Goal: Task Accomplishment & Management: Use online tool/utility

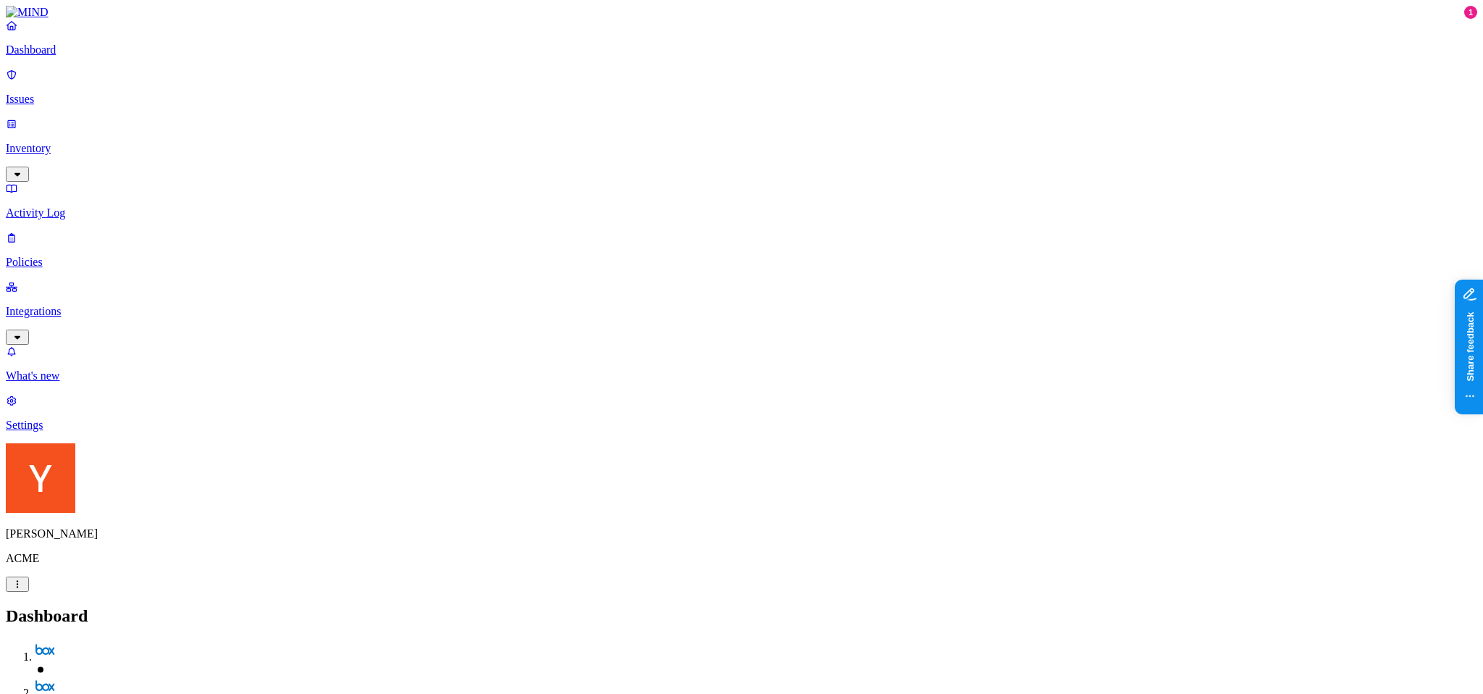
click at [86, 355] on nav "Dashboard Issues Inventory Activity Log Policies Integrations What's new 1 Sett…" at bounding box center [741, 225] width 1471 height 413
click at [8, 431] on nav "Dashboard Issues Inventory Activity Log Policies Integrations What's new 1 Sett…" at bounding box center [741, 225] width 1471 height 413
click at [52, 93] on p "Issues" at bounding box center [741, 99] width 1471 height 13
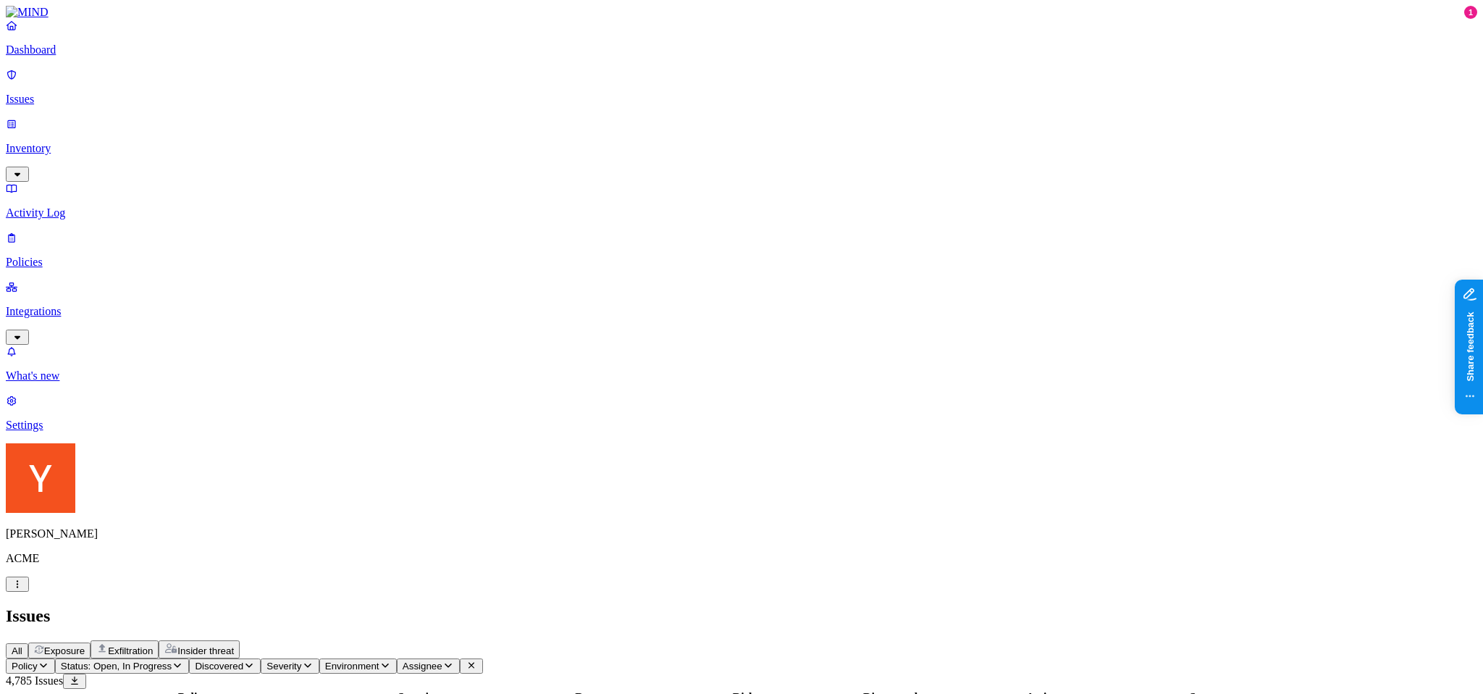
click at [85, 645] on span "Exposure" at bounding box center [64, 650] width 41 height 11
click at [75, 280] on link "Integrations" at bounding box center [741, 311] width 1471 height 62
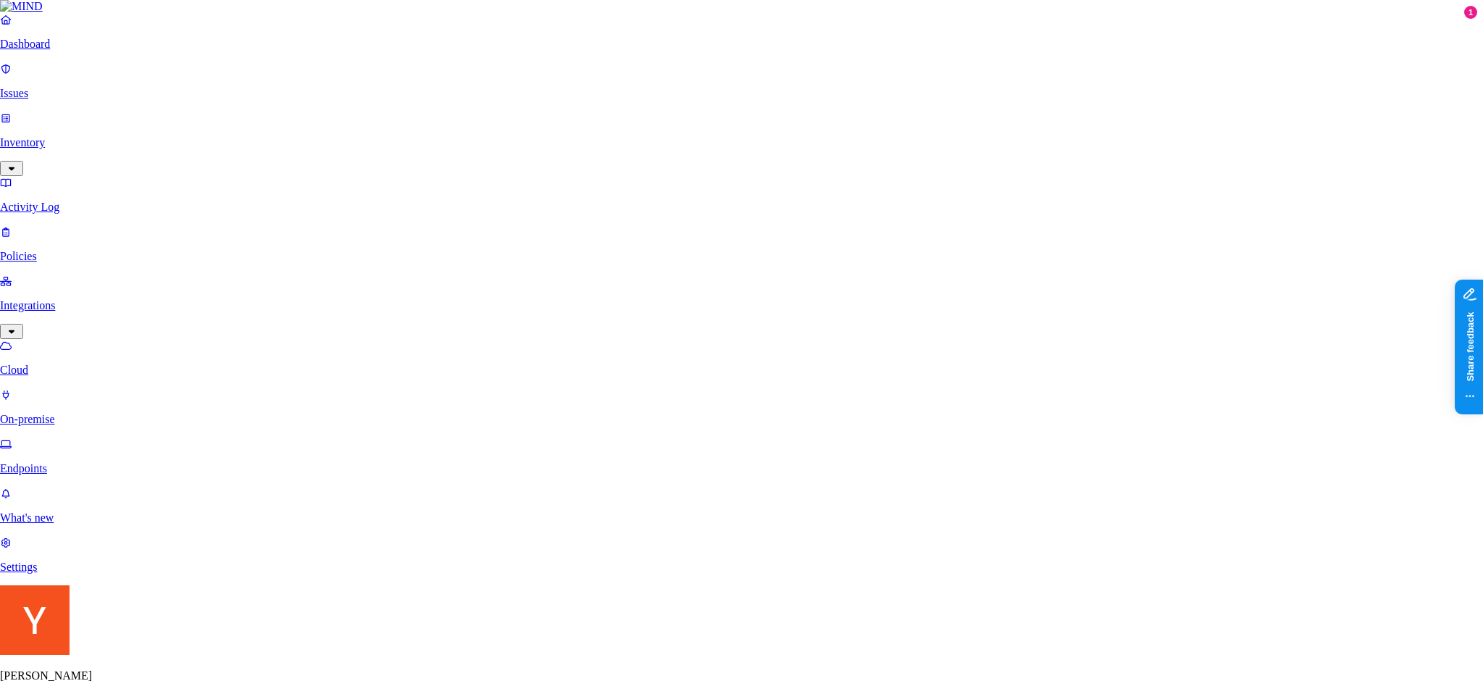
scroll to position [444, 0]
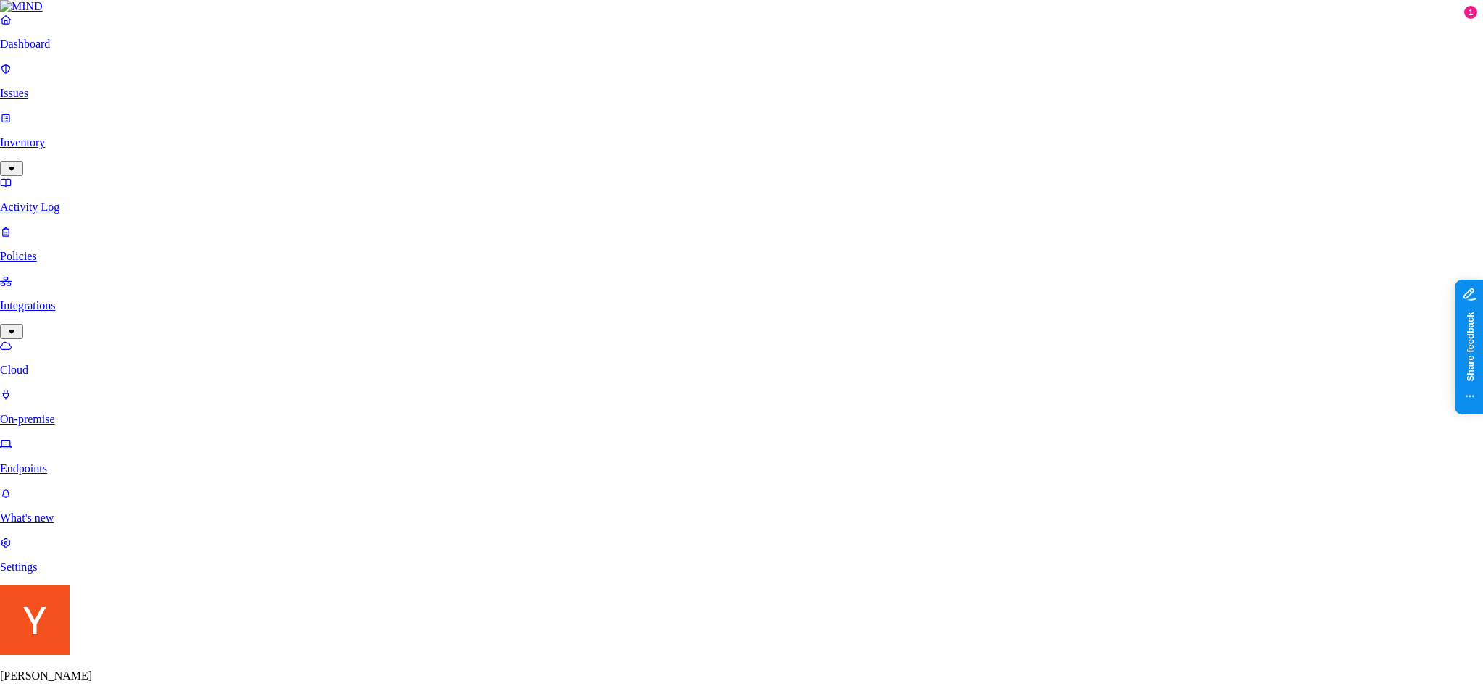
scroll to position [0, 0]
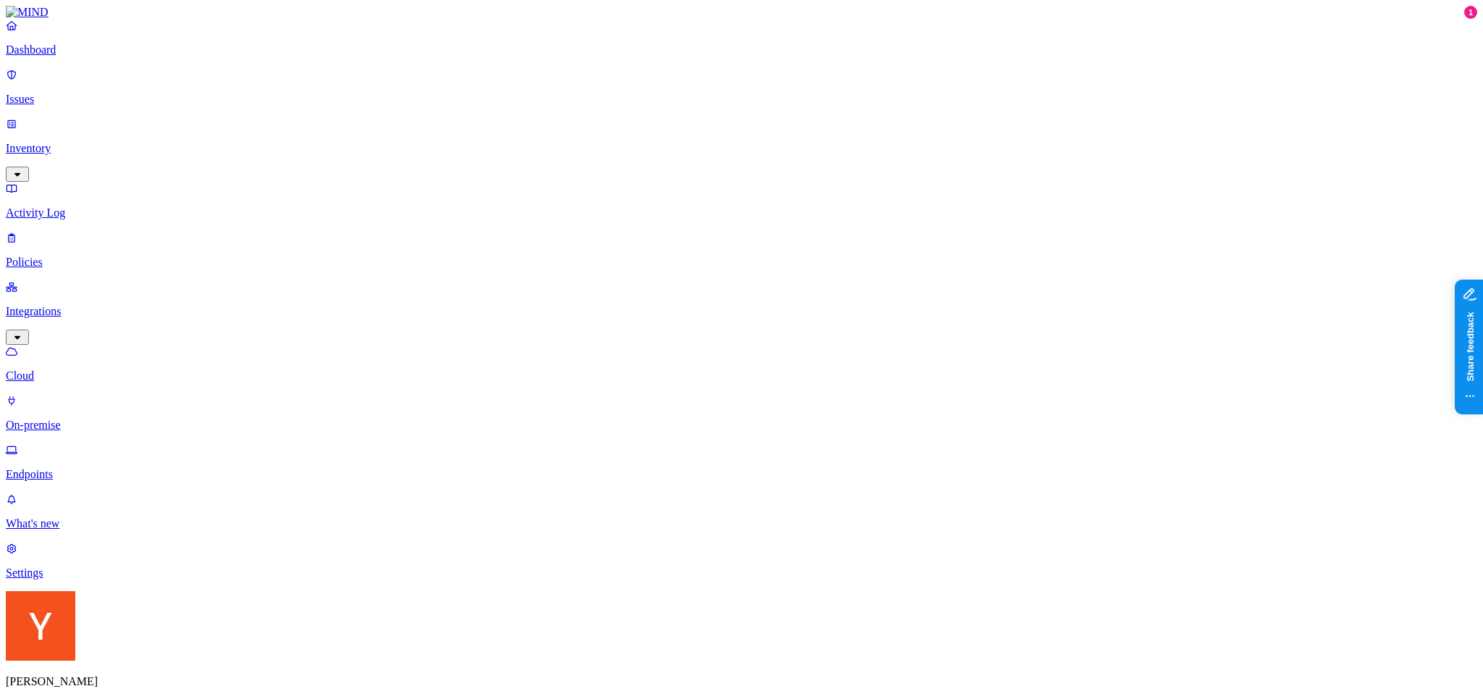
click at [106, 56] on p "Dashboard" at bounding box center [741, 49] width 1471 height 13
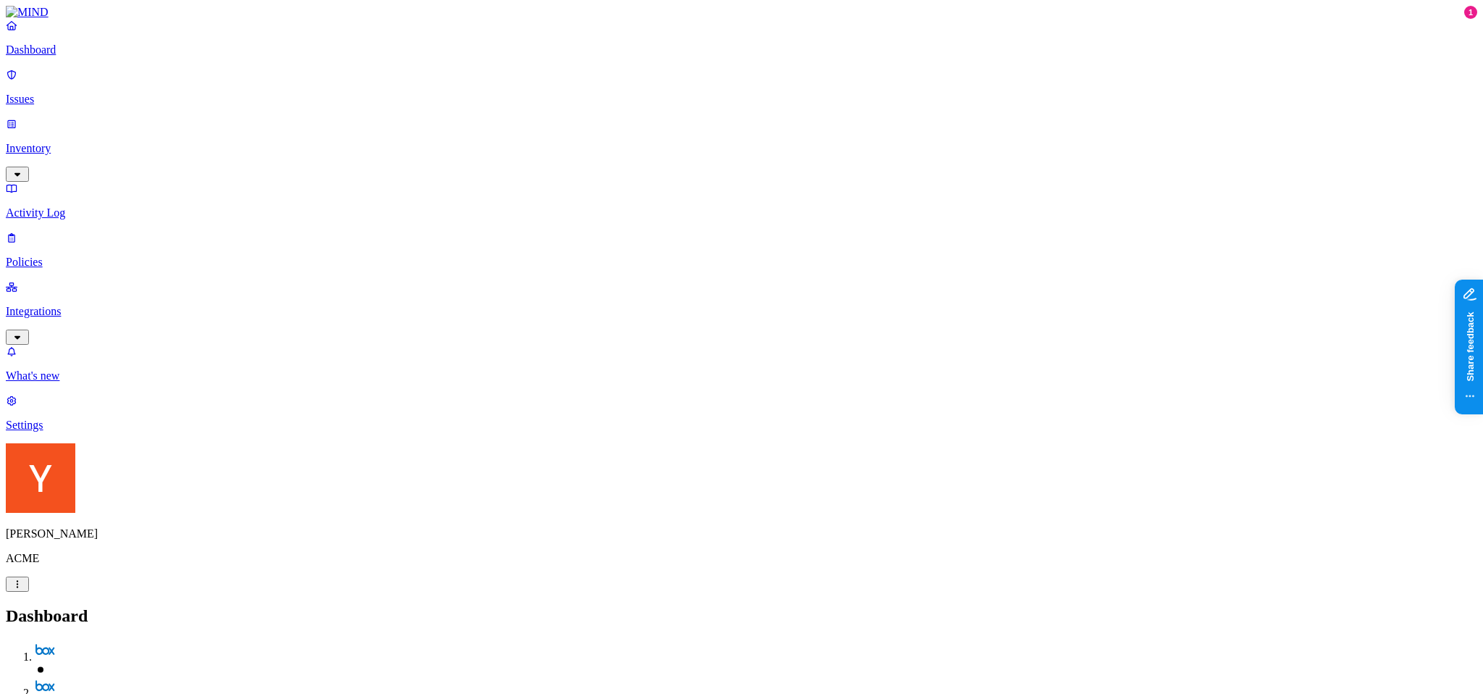
click at [87, 431] on nav "Dashboard Issues Inventory Activity Log Policies Integrations What's new 1 Sett…" at bounding box center [741, 225] width 1471 height 413
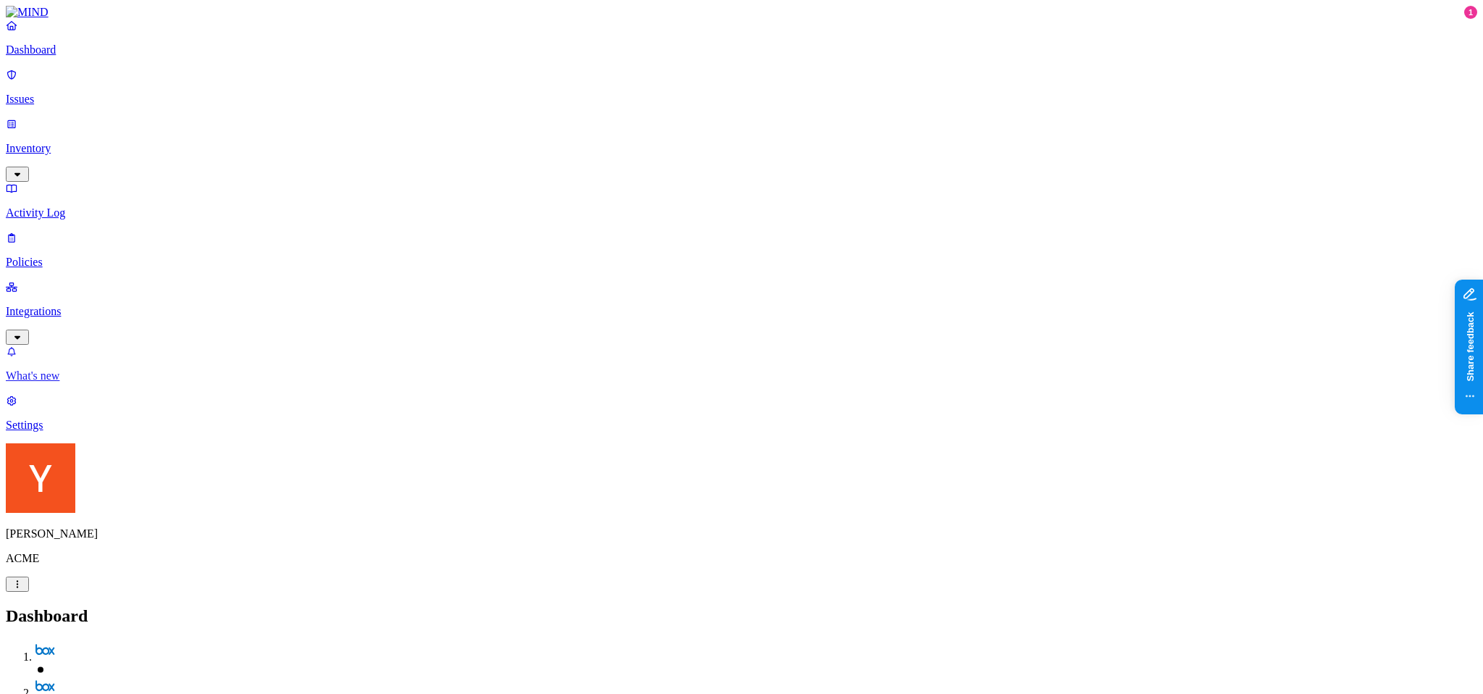
click at [83, 382] on p "What's new" at bounding box center [741, 375] width 1471 height 13
click at [91, 382] on p "What's new" at bounding box center [741, 375] width 1471 height 13
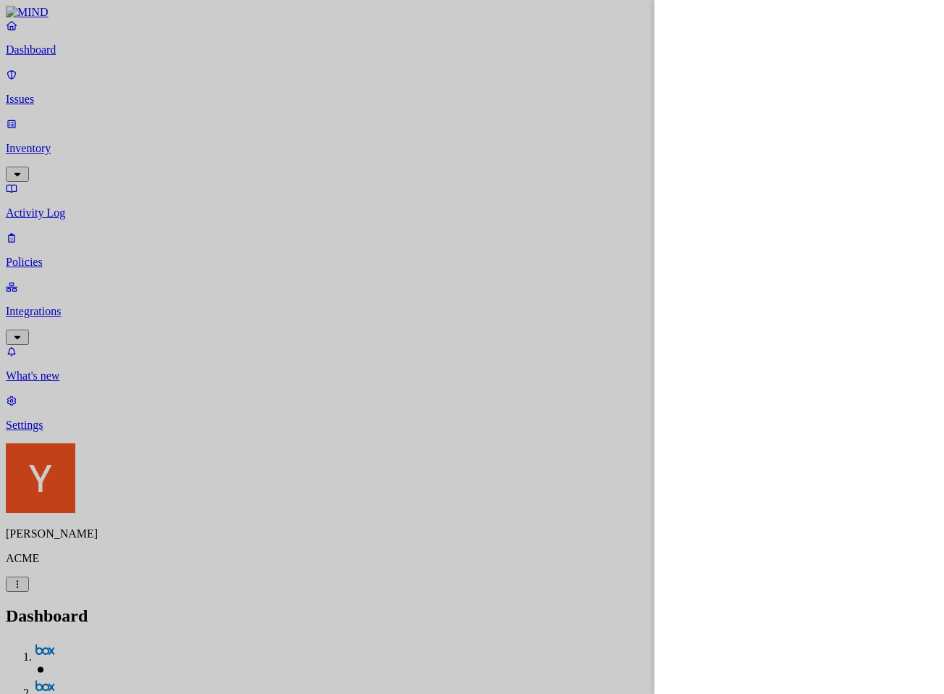
click at [442, 8] on div at bounding box center [472, 347] width 944 height 694
